Goal: Information Seeking & Learning: Learn about a topic

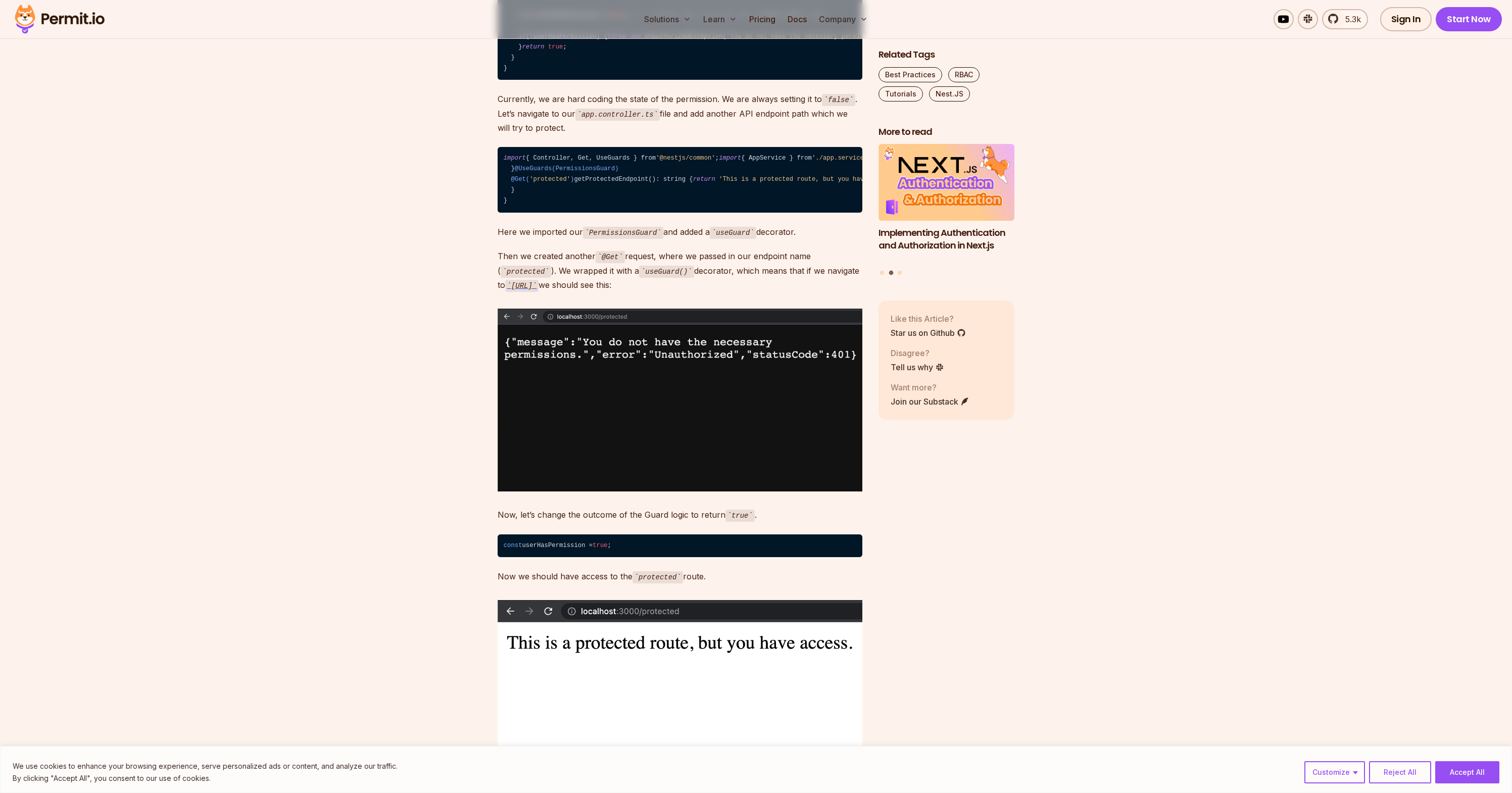
scroll to position [2235, 0]
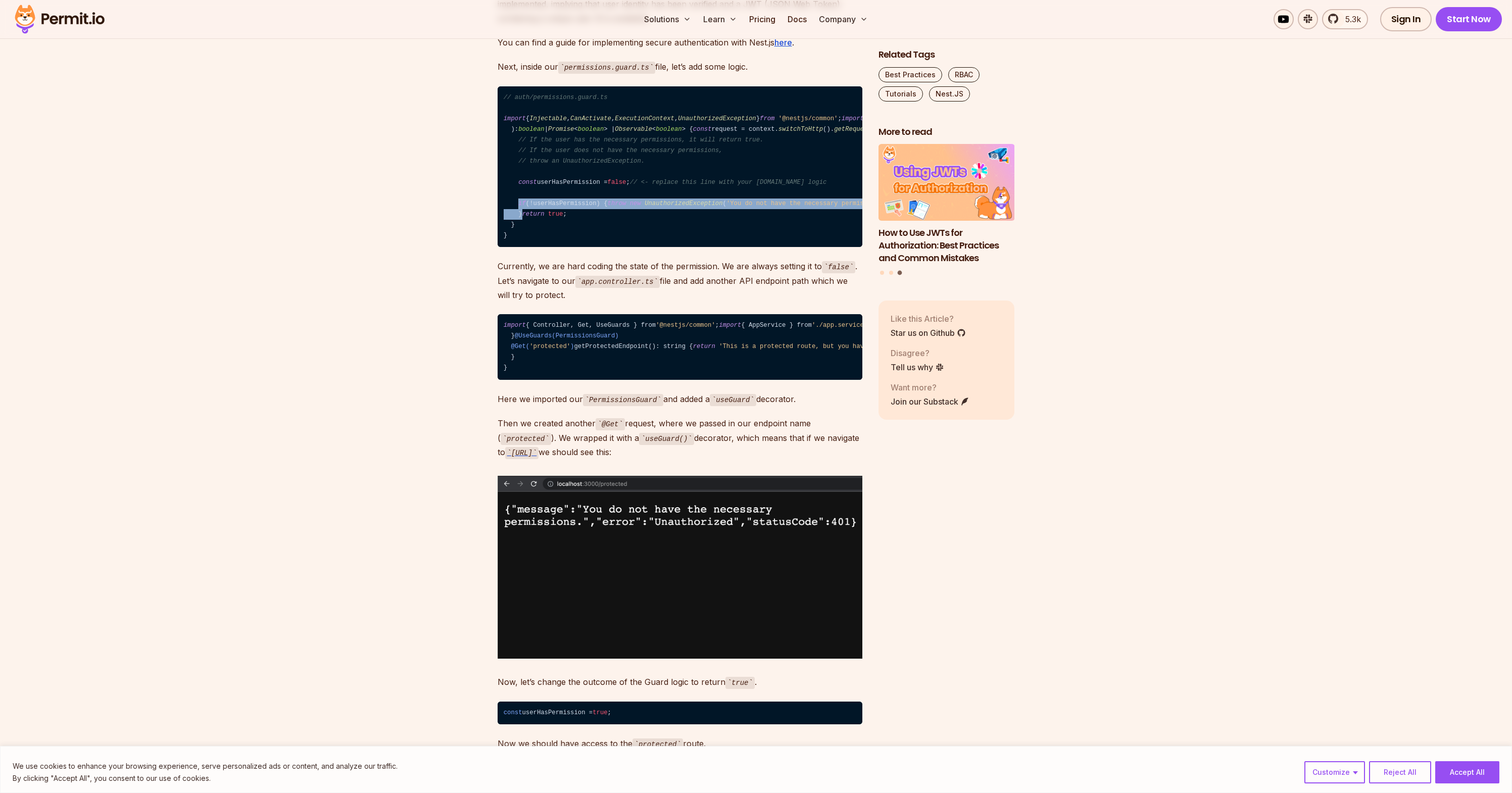
drag, startPoint x: 520, startPoint y: 299, endPoint x: 535, endPoint y: 315, distance: 21.9
click at [535, 248] on code "// auth/permissions.guard.ts import { Injectable , CanActivate , ExecutionConte…" at bounding box center [680, 167] width 365 height 161
click at [649, 248] on code "// auth/permissions.guard.ts import { Injectable , CanActivate , ExecutionConte…" at bounding box center [680, 167] width 365 height 161
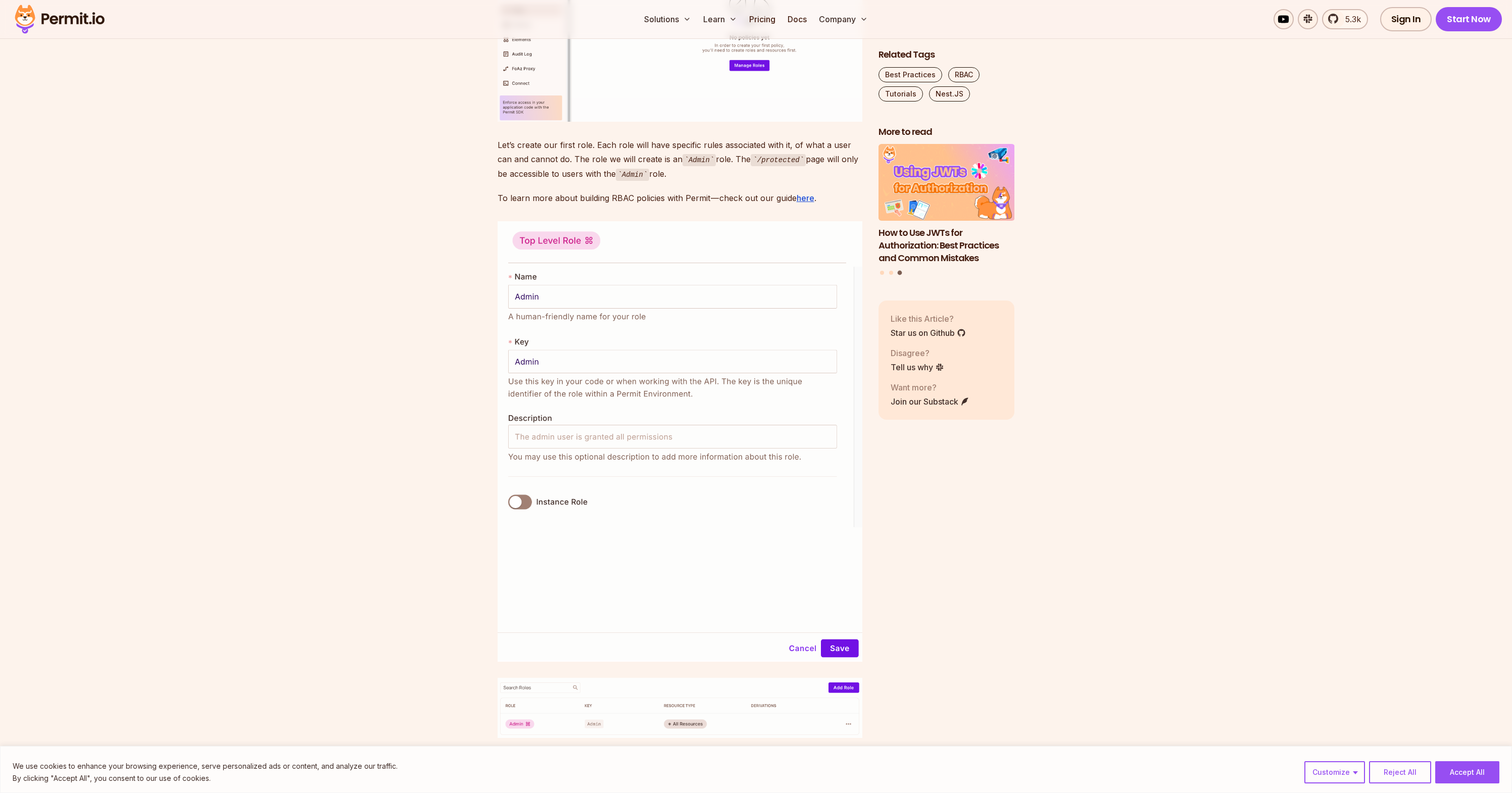
scroll to position [3640, 0]
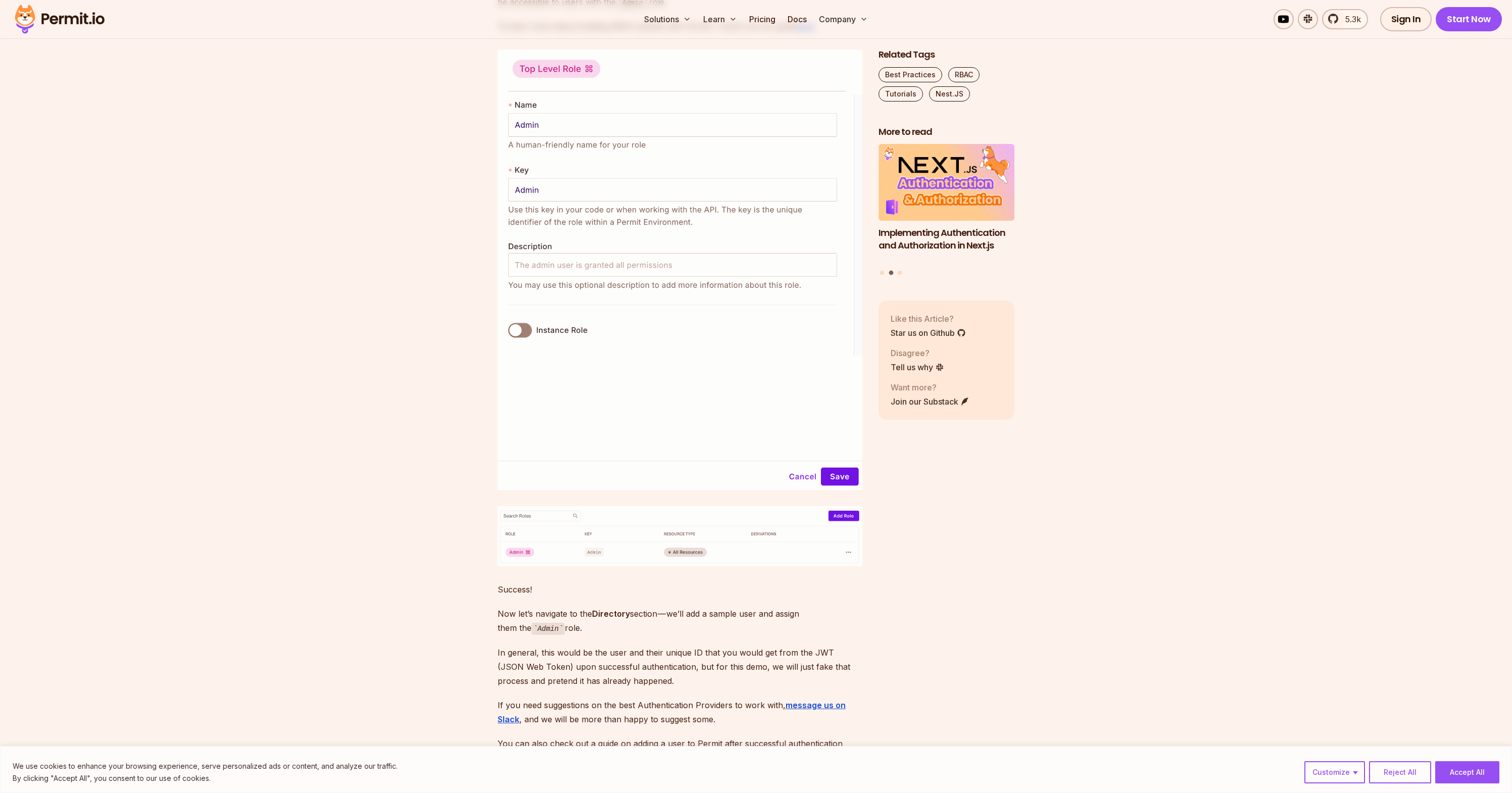
drag, startPoint x: 568, startPoint y: 284, endPoint x: 699, endPoint y: 278, distance: 131.1
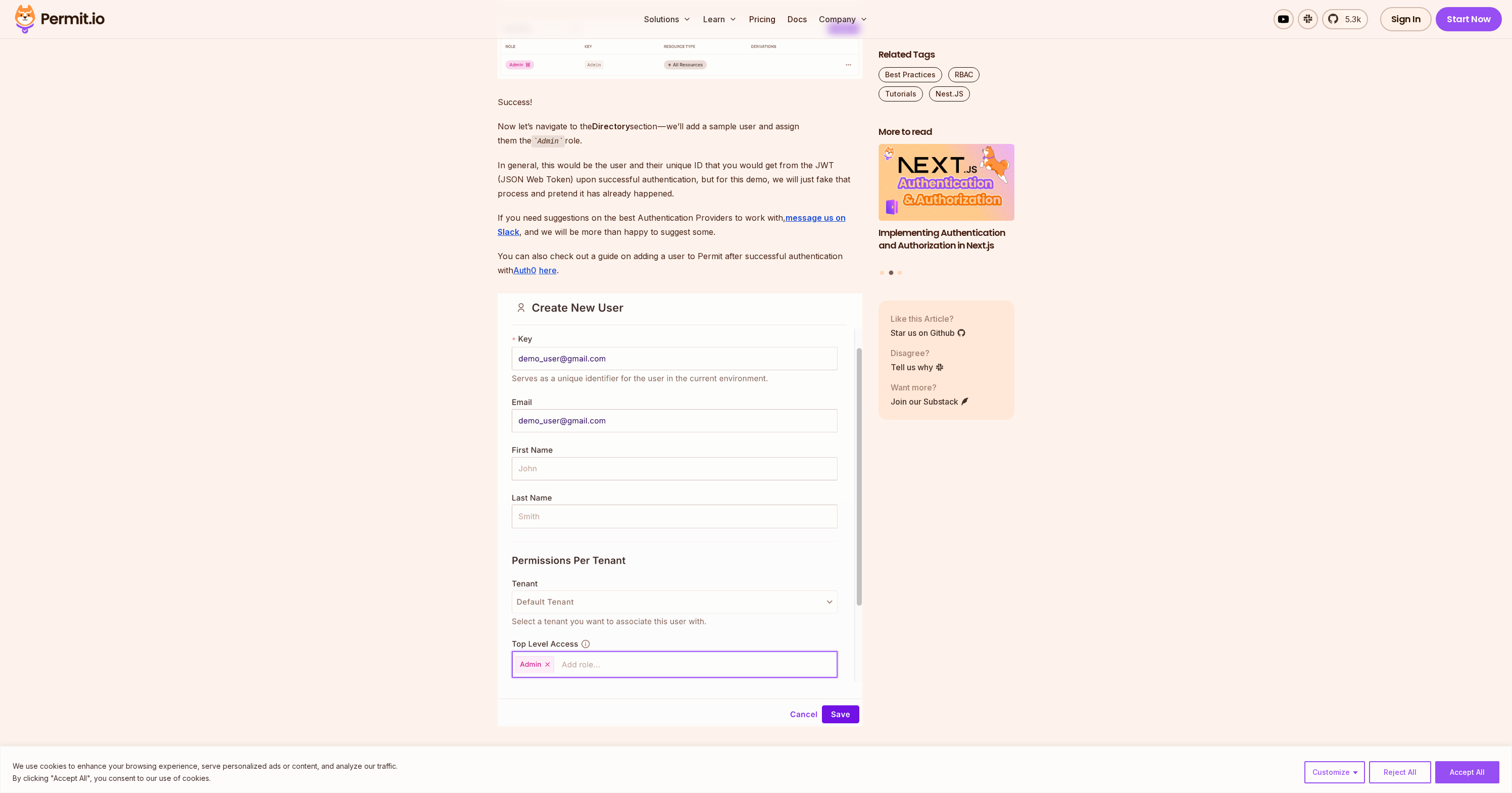
scroll to position [4197, 0]
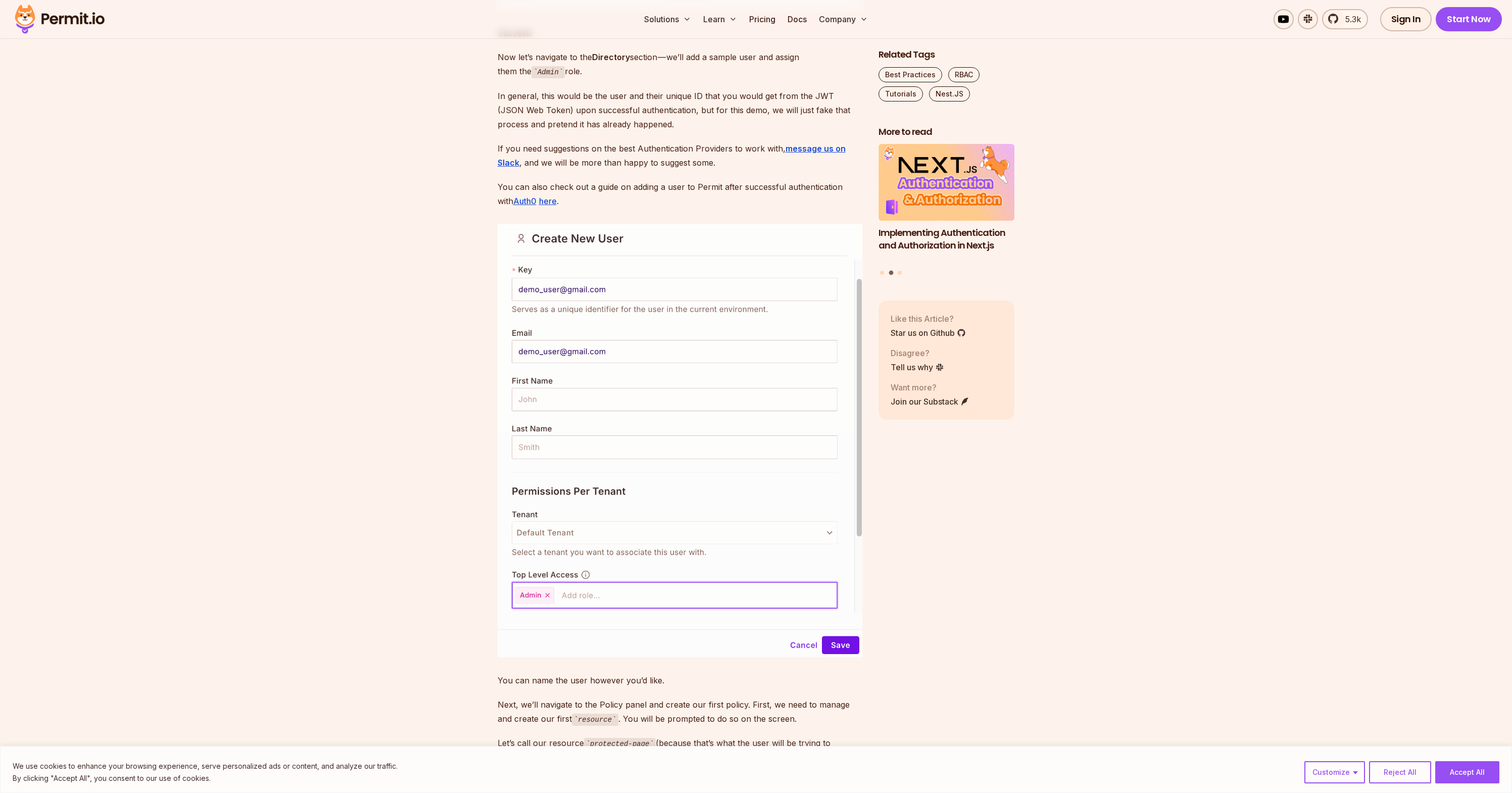
drag, startPoint x: 493, startPoint y: 339, endPoint x: 599, endPoint y: 349, distance: 106.5
click at [599, 349] on section "Table of Contents Building secure and reliable API endpoints is crucial when de…" at bounding box center [756, 642] width 1512 height 8483
click at [671, 359] on div "Building secure and reliable API endpoints is crucial when developing applicati…" at bounding box center [680, 563] width 365 height 8223
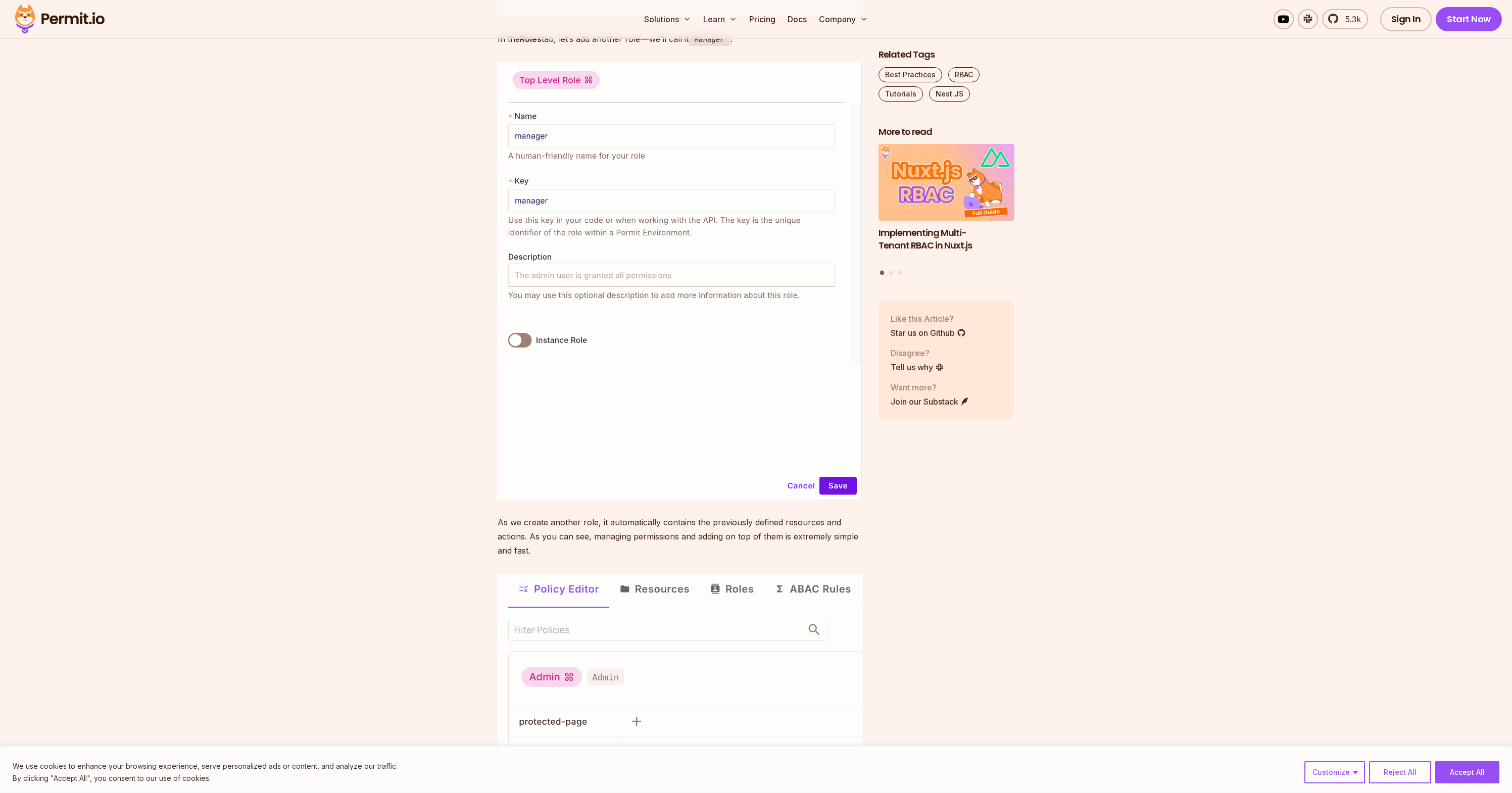
scroll to position [5682, 0]
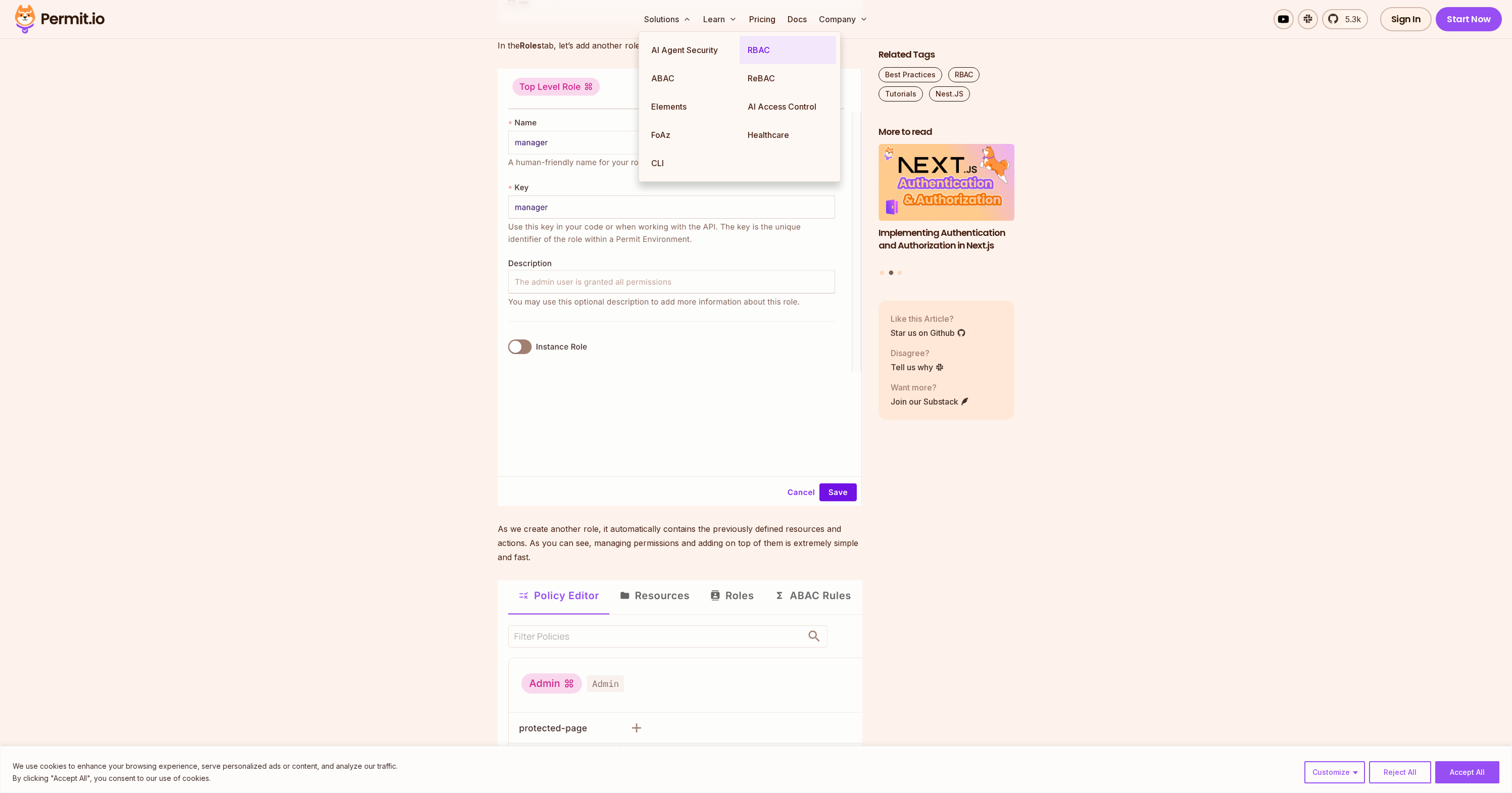
click at [771, 45] on link "RBAC" at bounding box center [788, 50] width 96 height 28
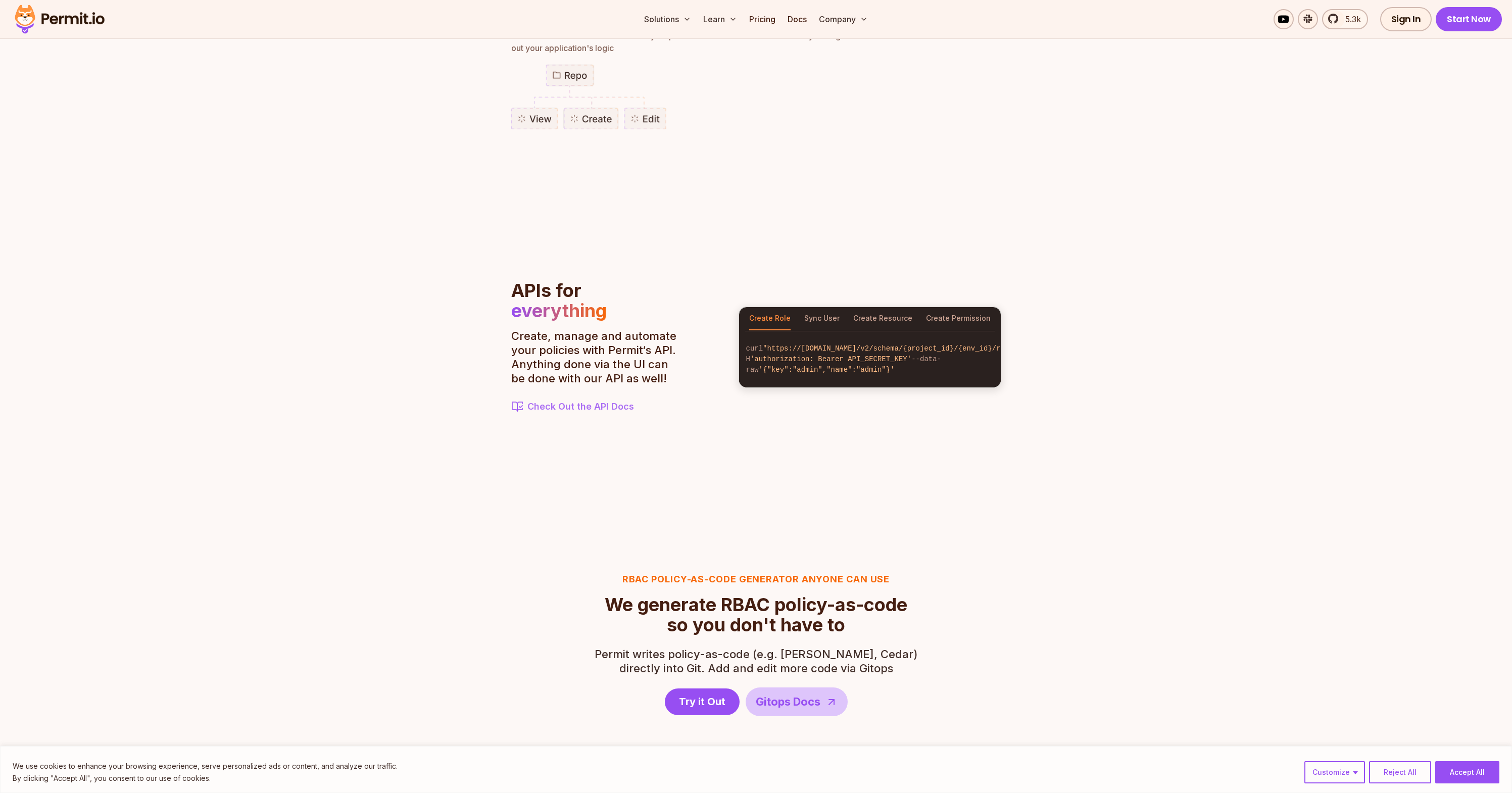
scroll to position [949, 0]
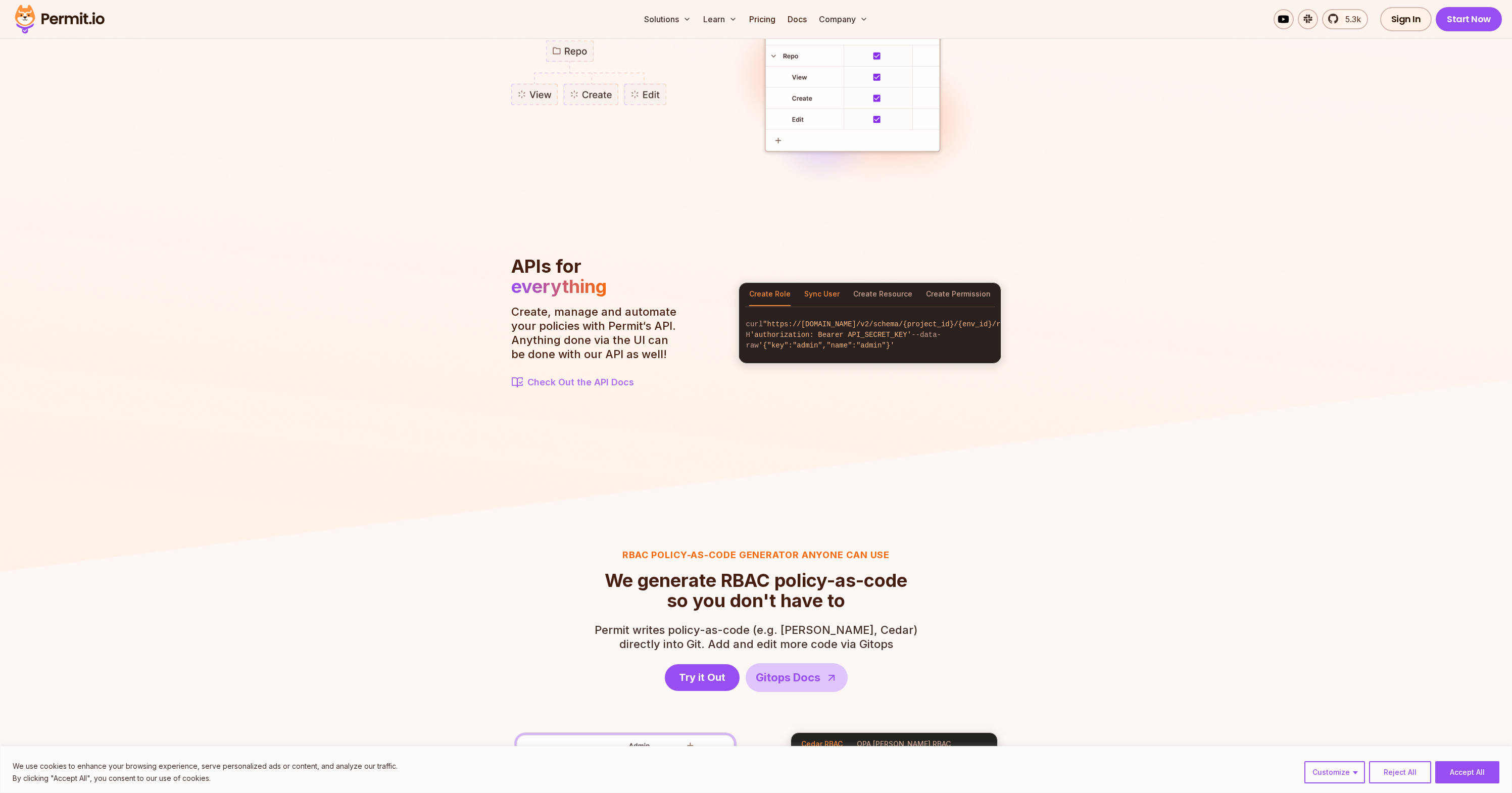
click at [818, 288] on button "Sync User" at bounding box center [822, 295] width 35 height 23
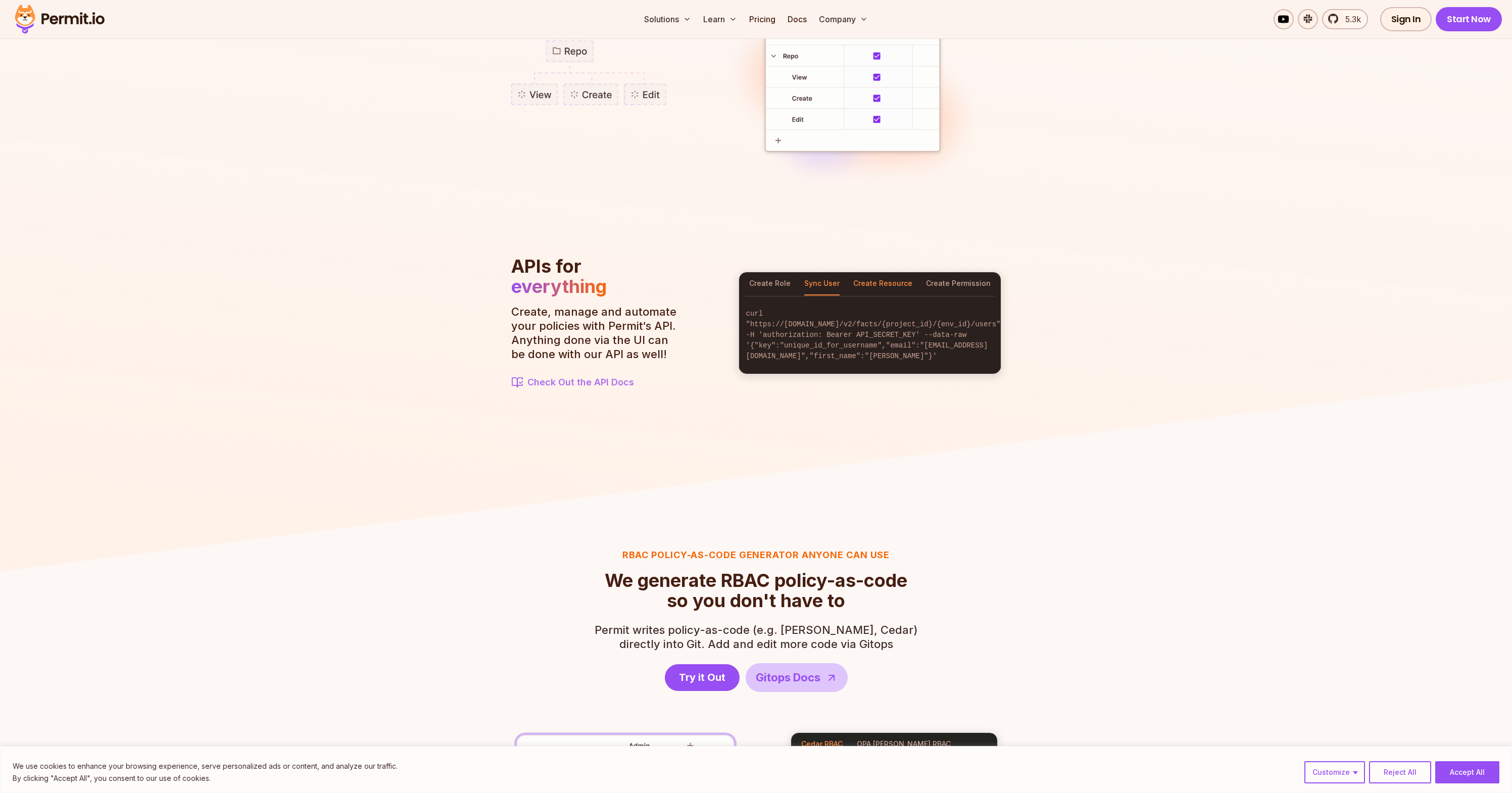
click at [890, 295] on button "Create Resource" at bounding box center [883, 284] width 59 height 23
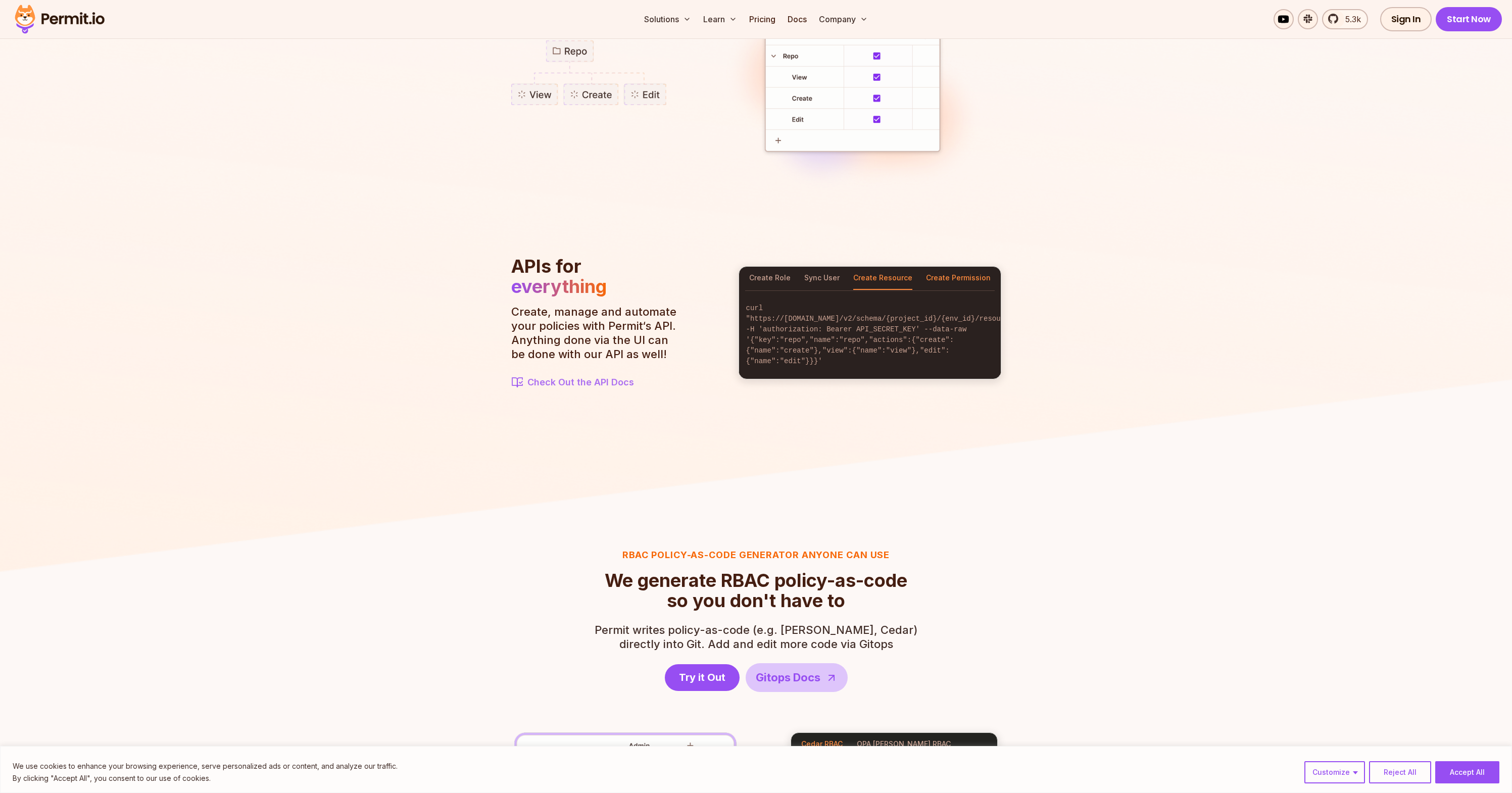
click at [953, 281] on button "Create Permission" at bounding box center [959, 278] width 65 height 23
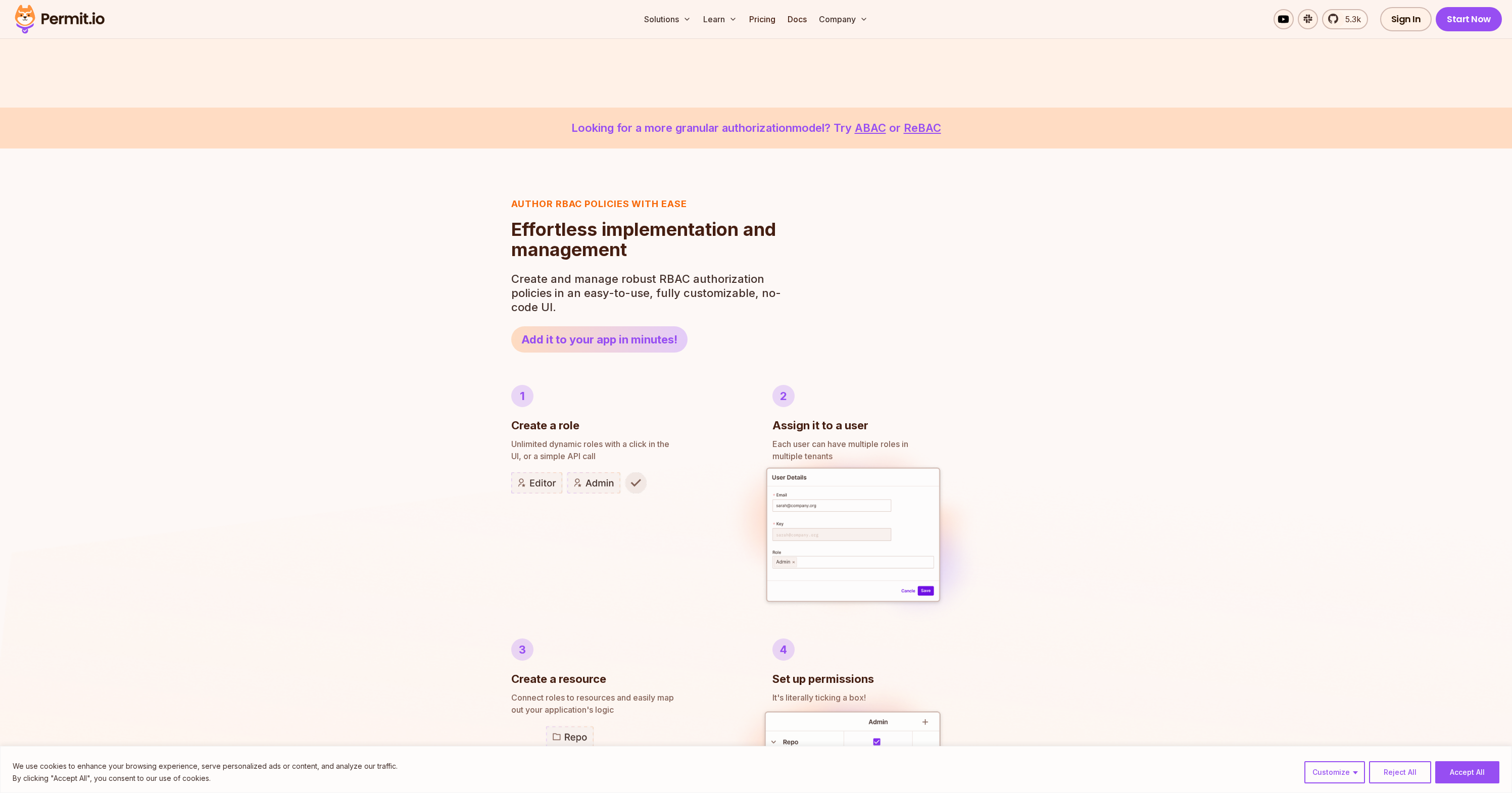
scroll to position [0, 0]
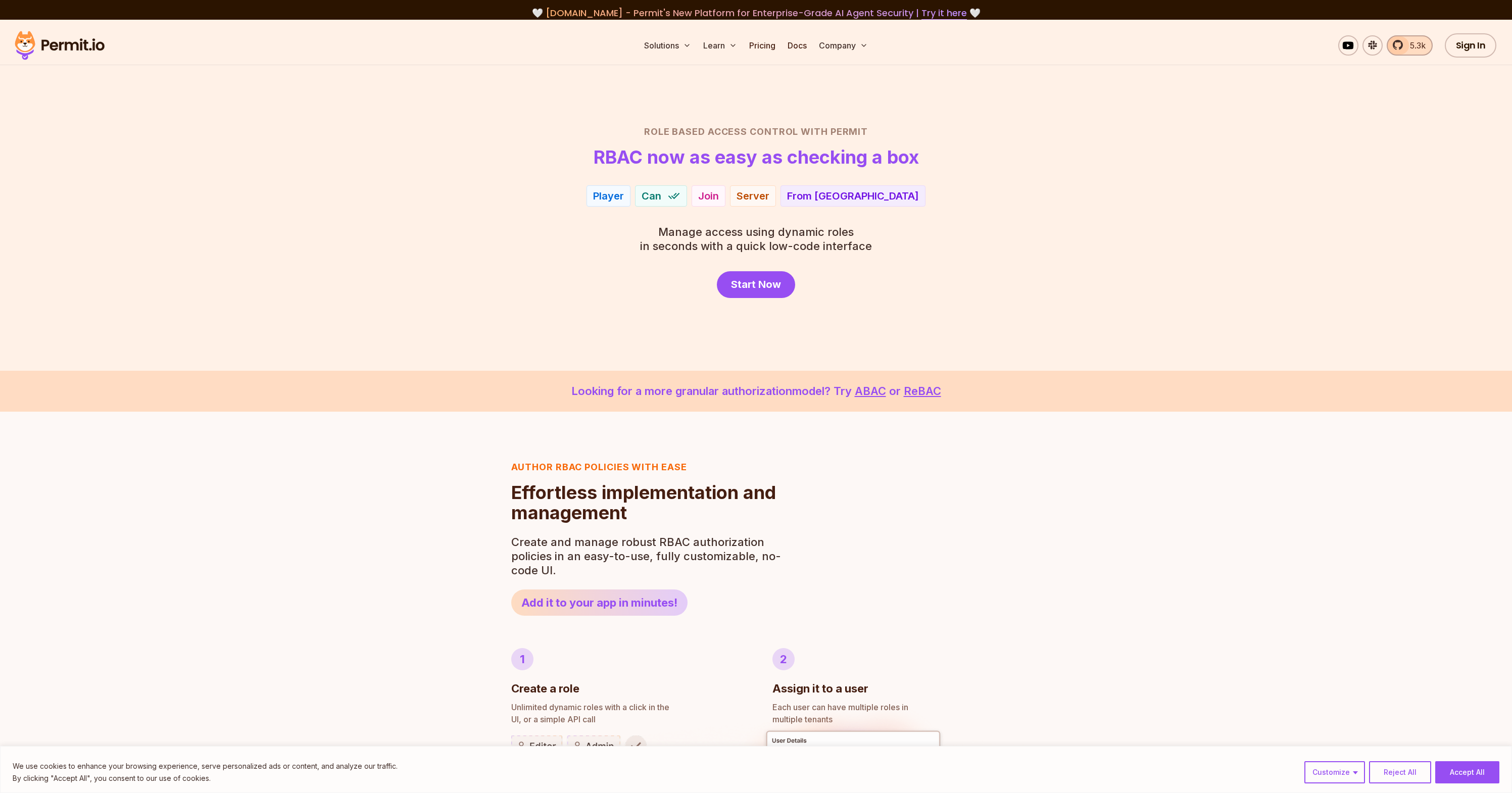
click at [1410, 47] on span "5.3k" at bounding box center [1415, 45] width 22 height 12
click at [770, 48] on link "Pricing" at bounding box center [762, 45] width 35 height 20
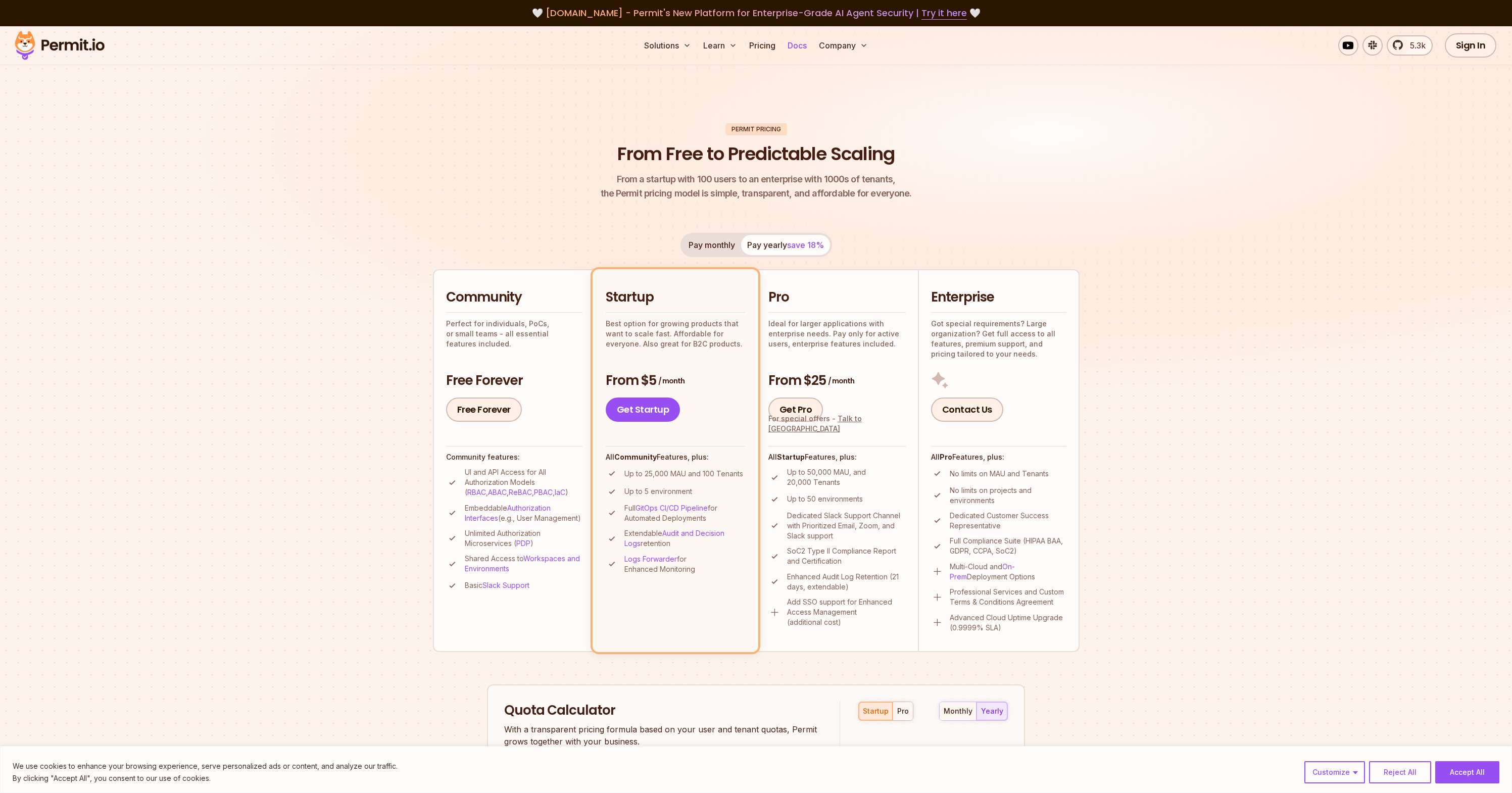
click at [791, 45] on link "Docs" at bounding box center [797, 45] width 27 height 20
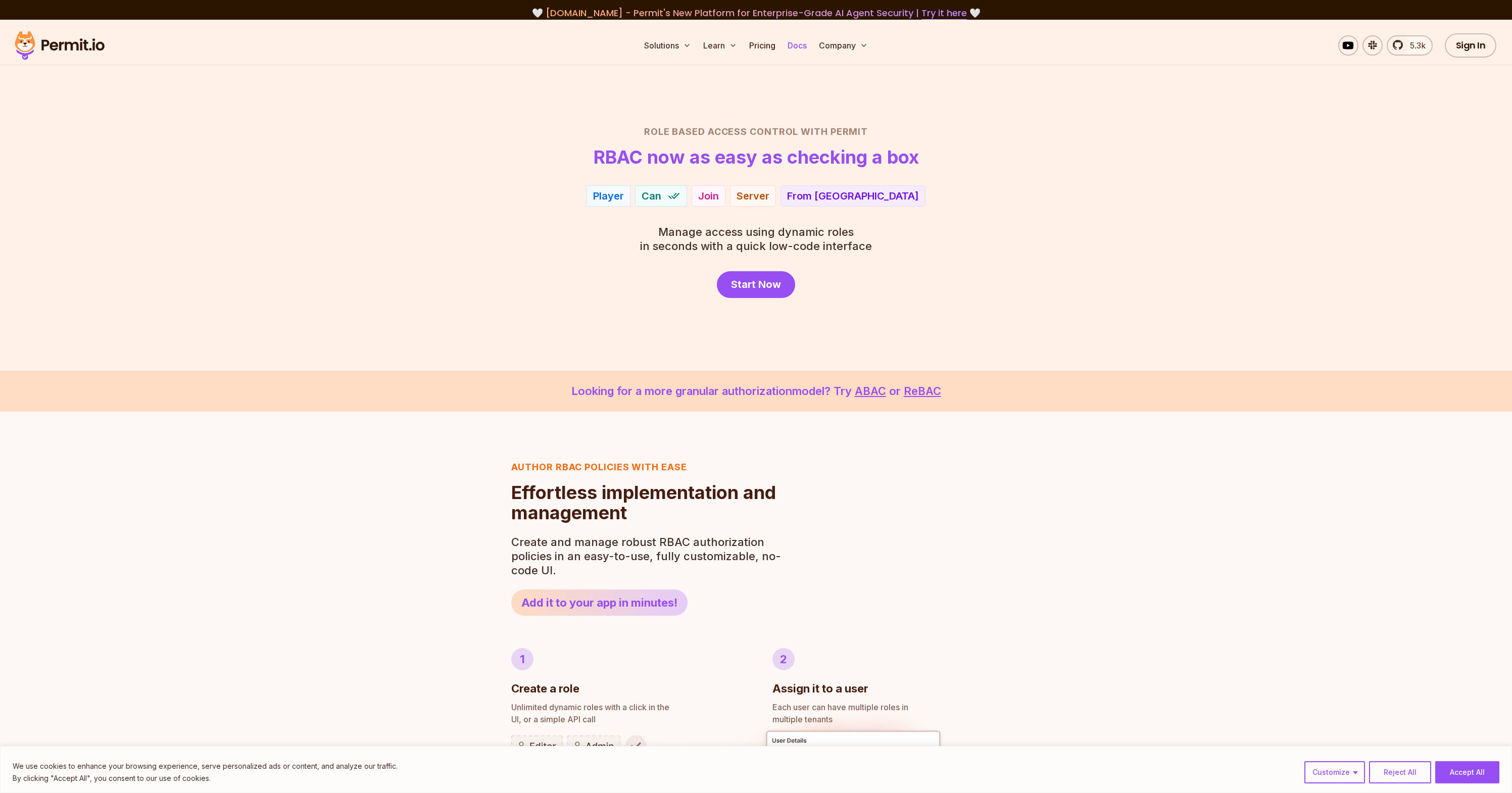
scroll to position [295, 0]
